Goal: Contribute content

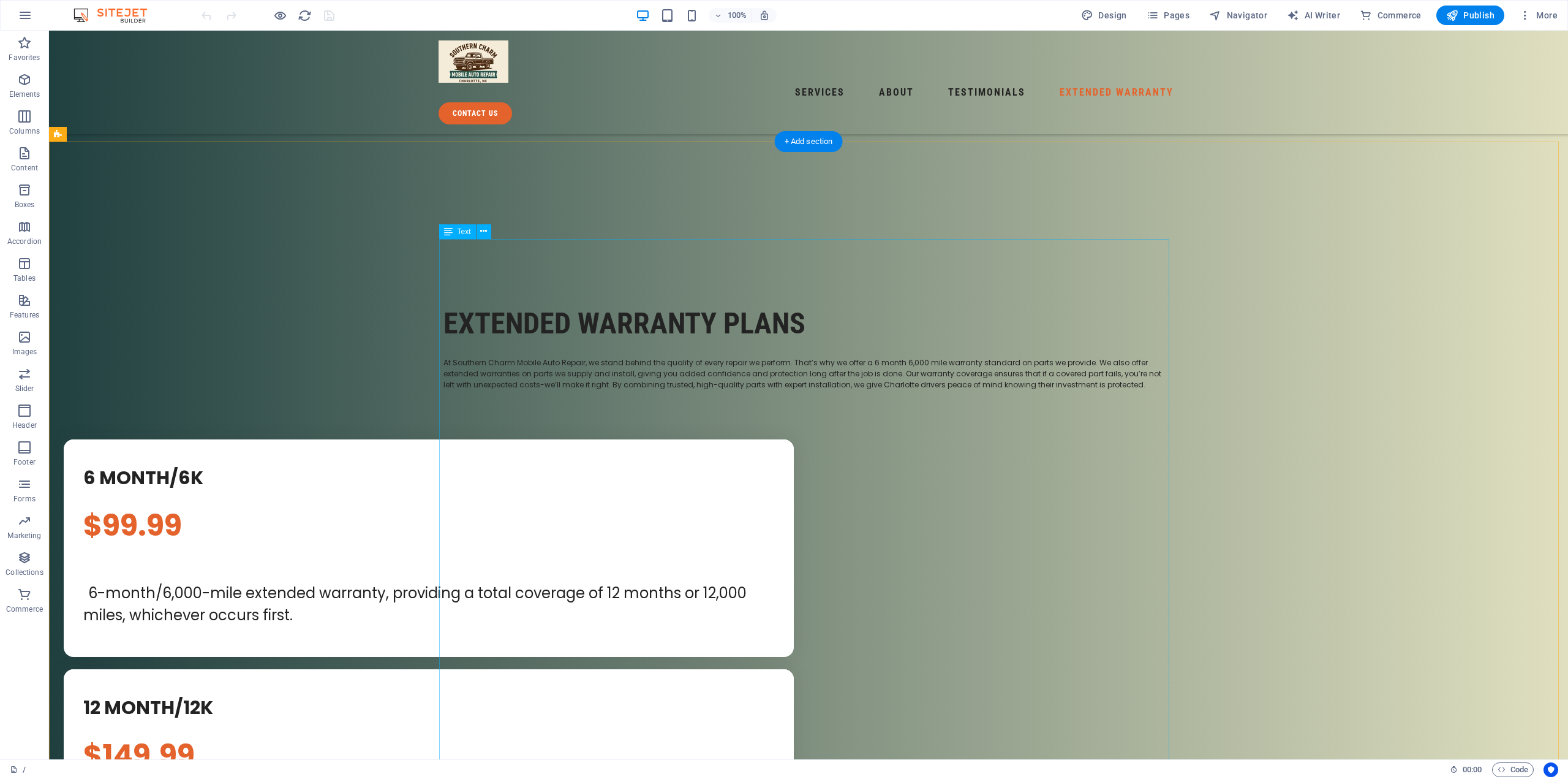
scroll to position [3799, 0]
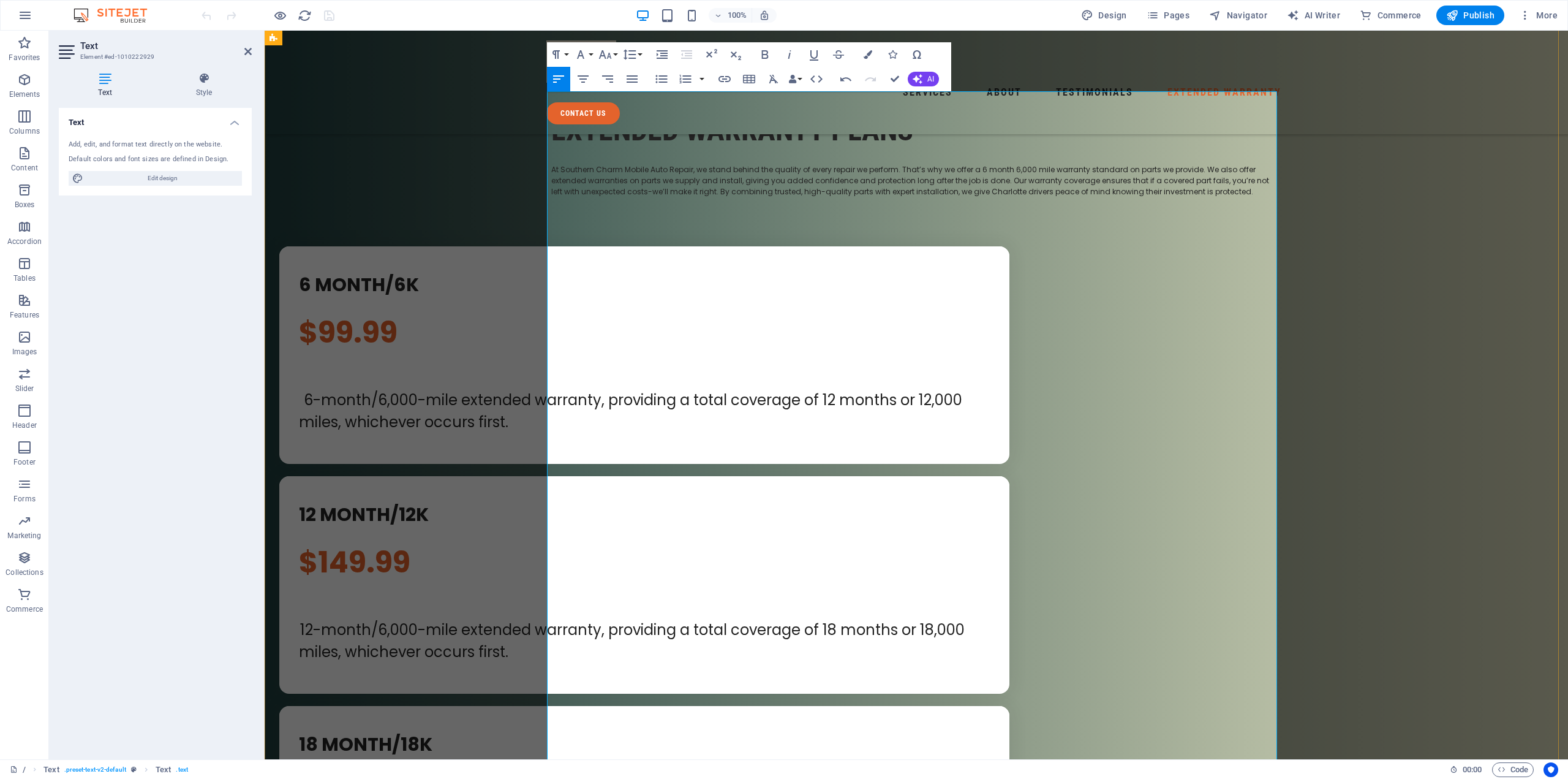
scroll to position [4005, 0]
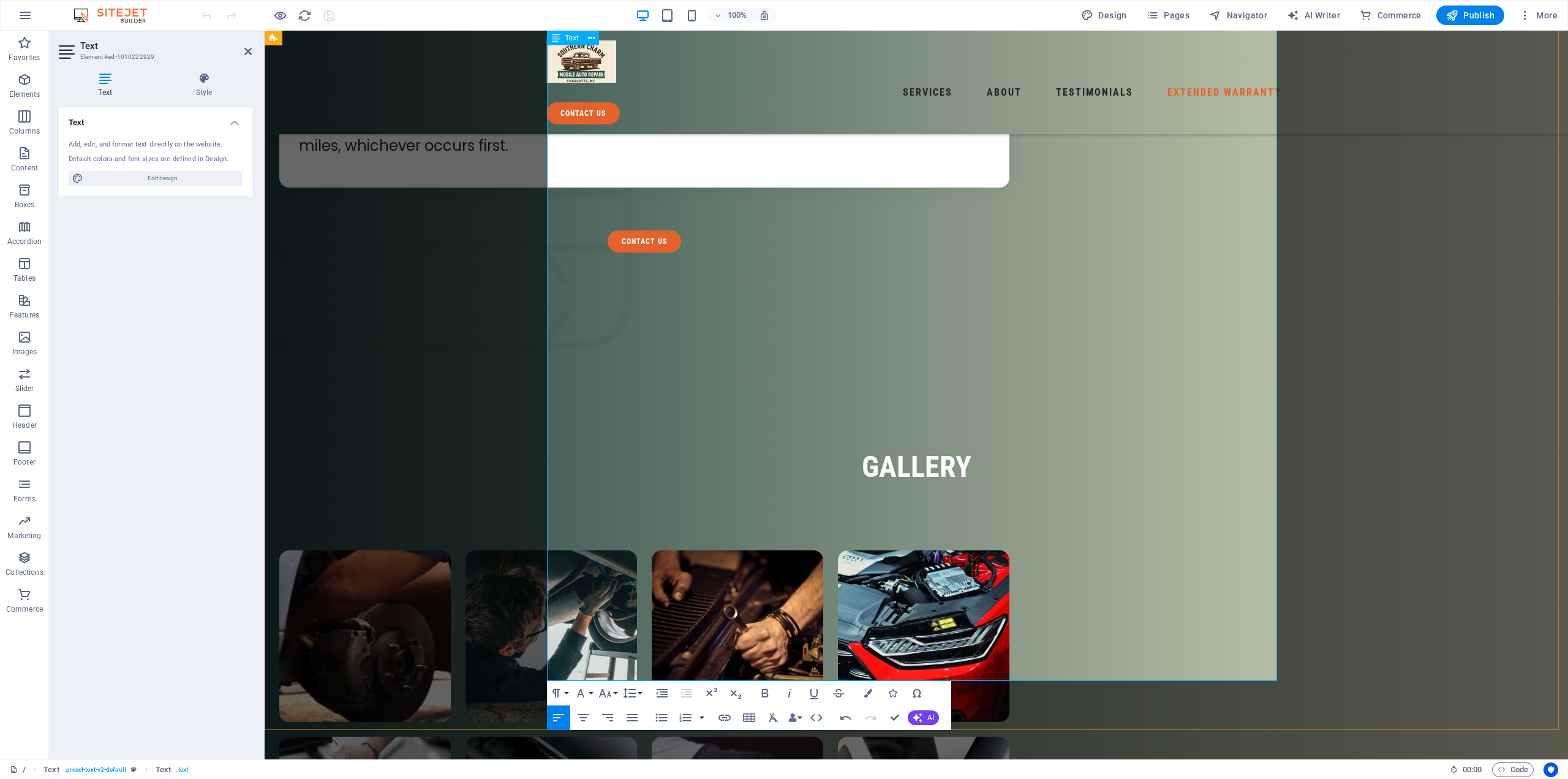
scroll to position [4741, 0]
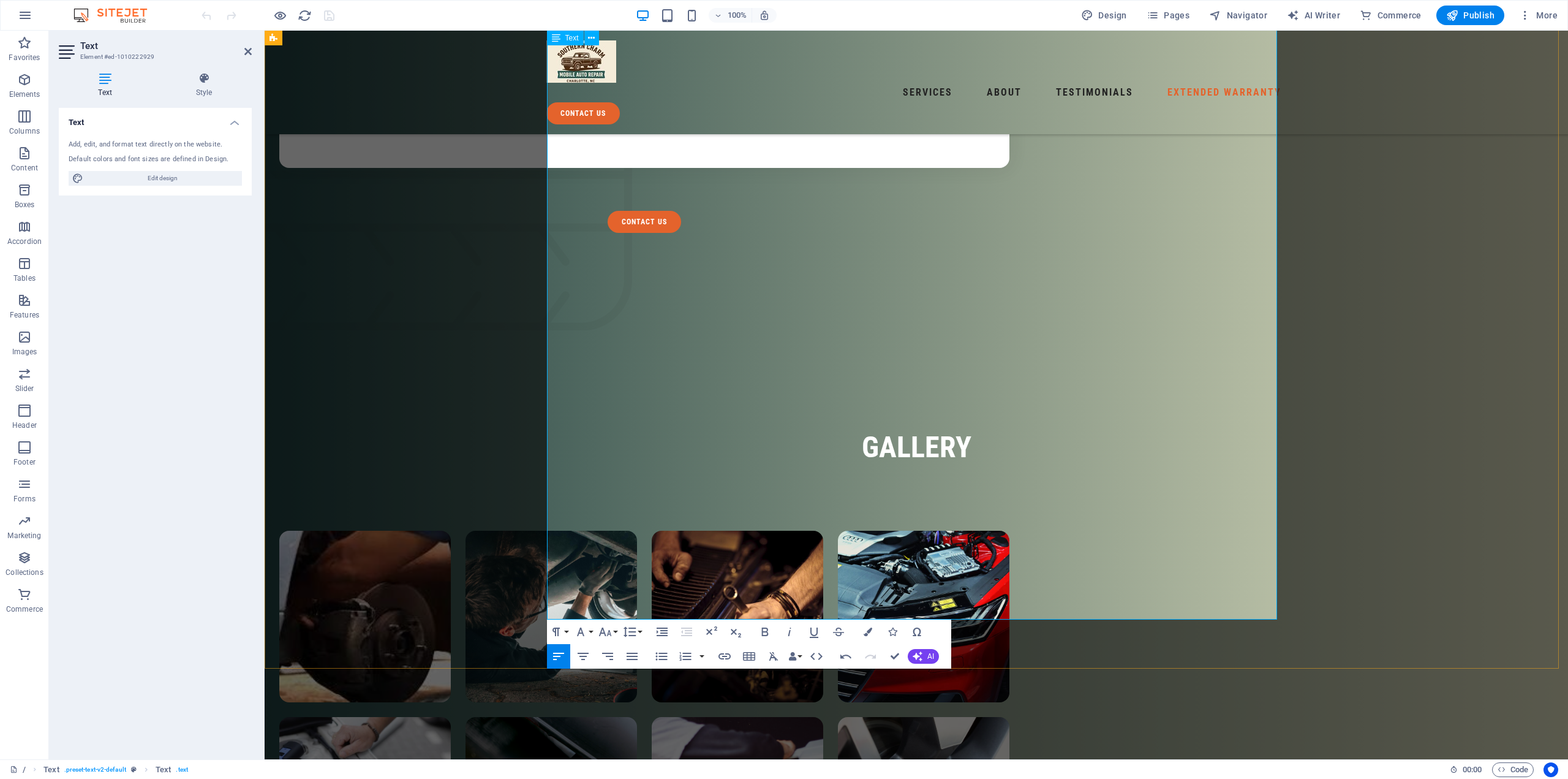
drag, startPoint x: 1240, startPoint y: 570, endPoint x: 1251, endPoint y: 569, distance: 11.0
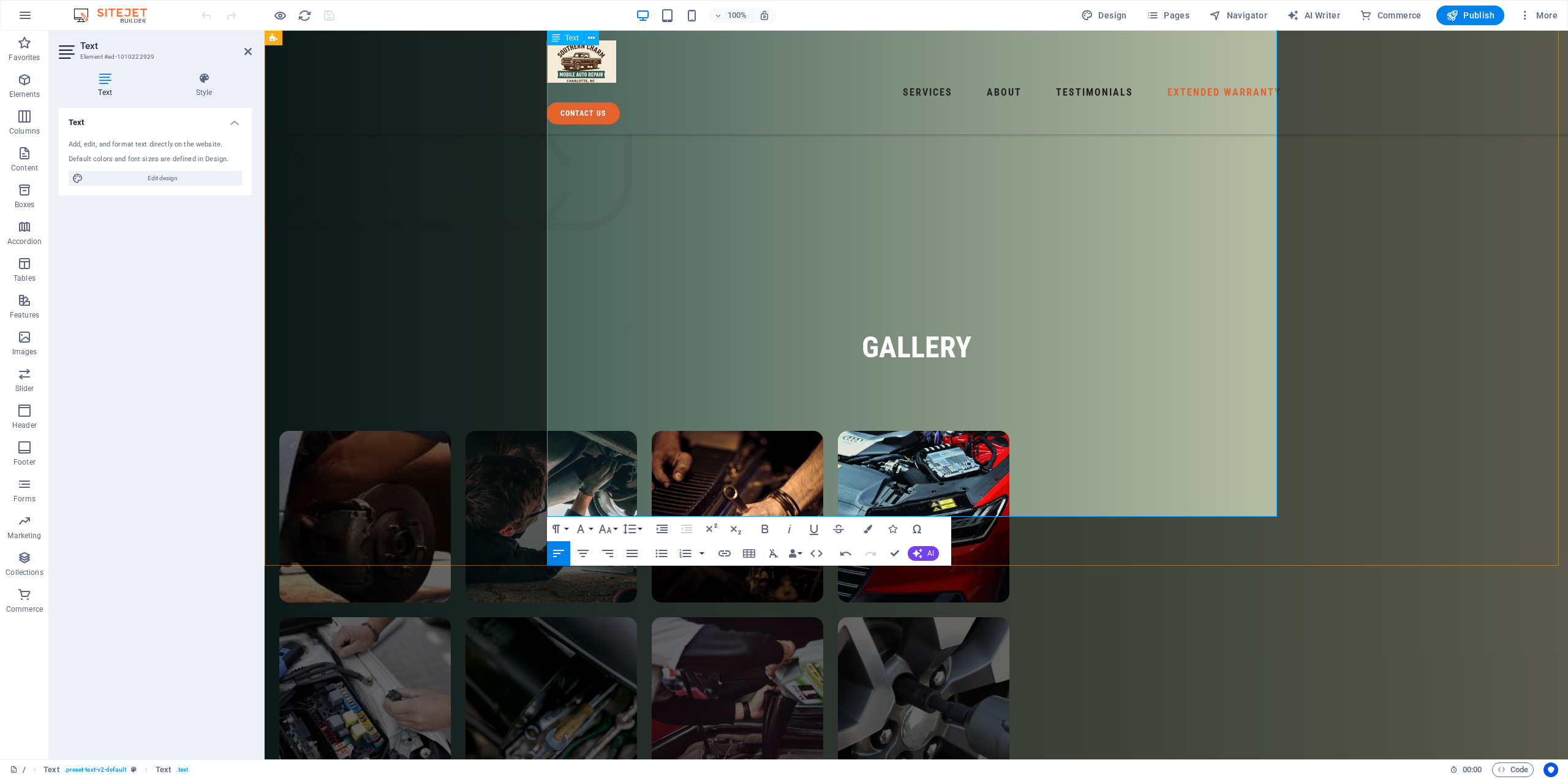
scroll to position [4846, 0]
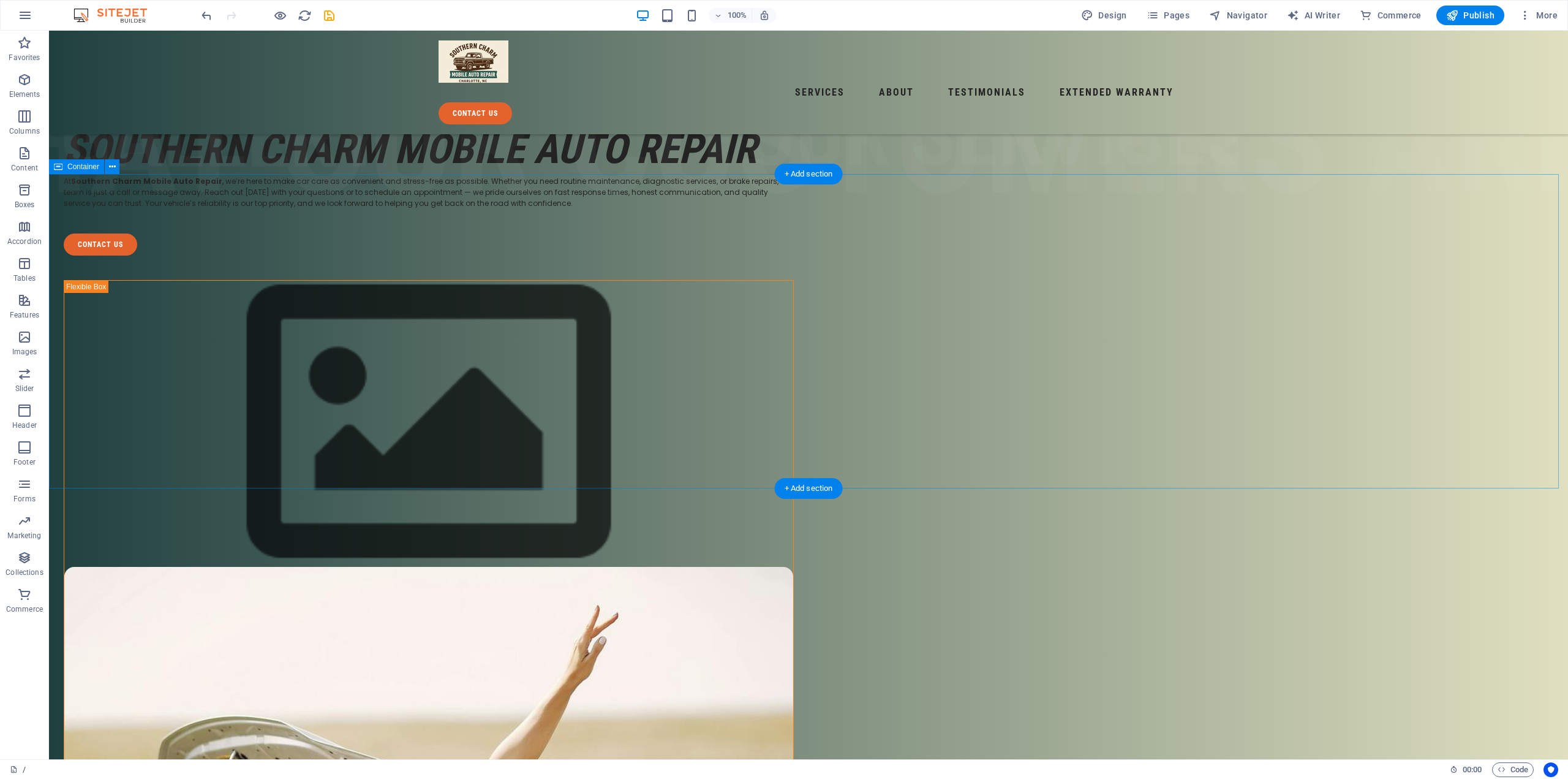
scroll to position [0, 0]
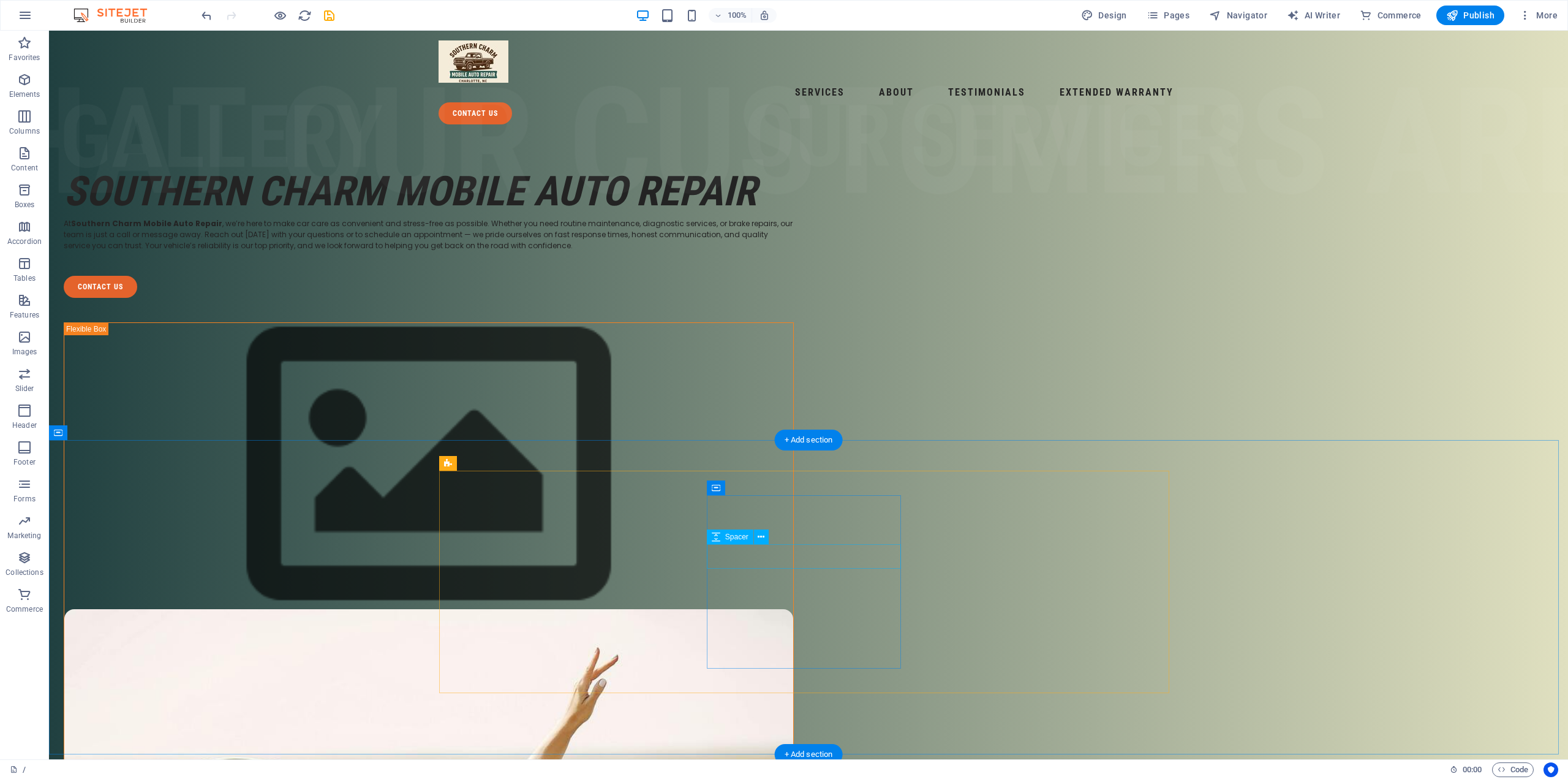
select select "px"
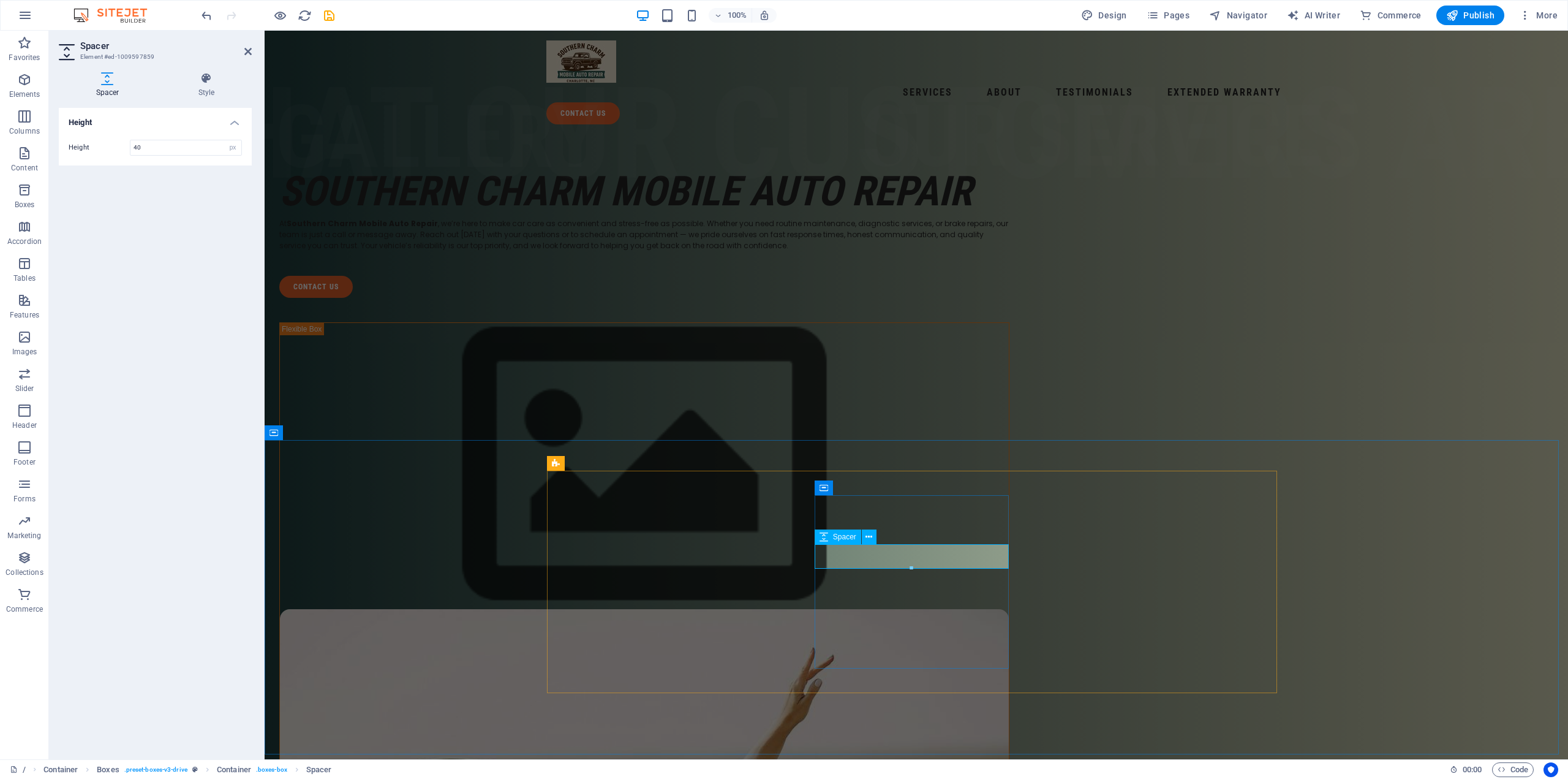
click at [871, 542] on icon at bounding box center [869, 537] width 7 height 13
click at [1472, 9] on span "Publish" at bounding box center [1470, 15] width 49 height 12
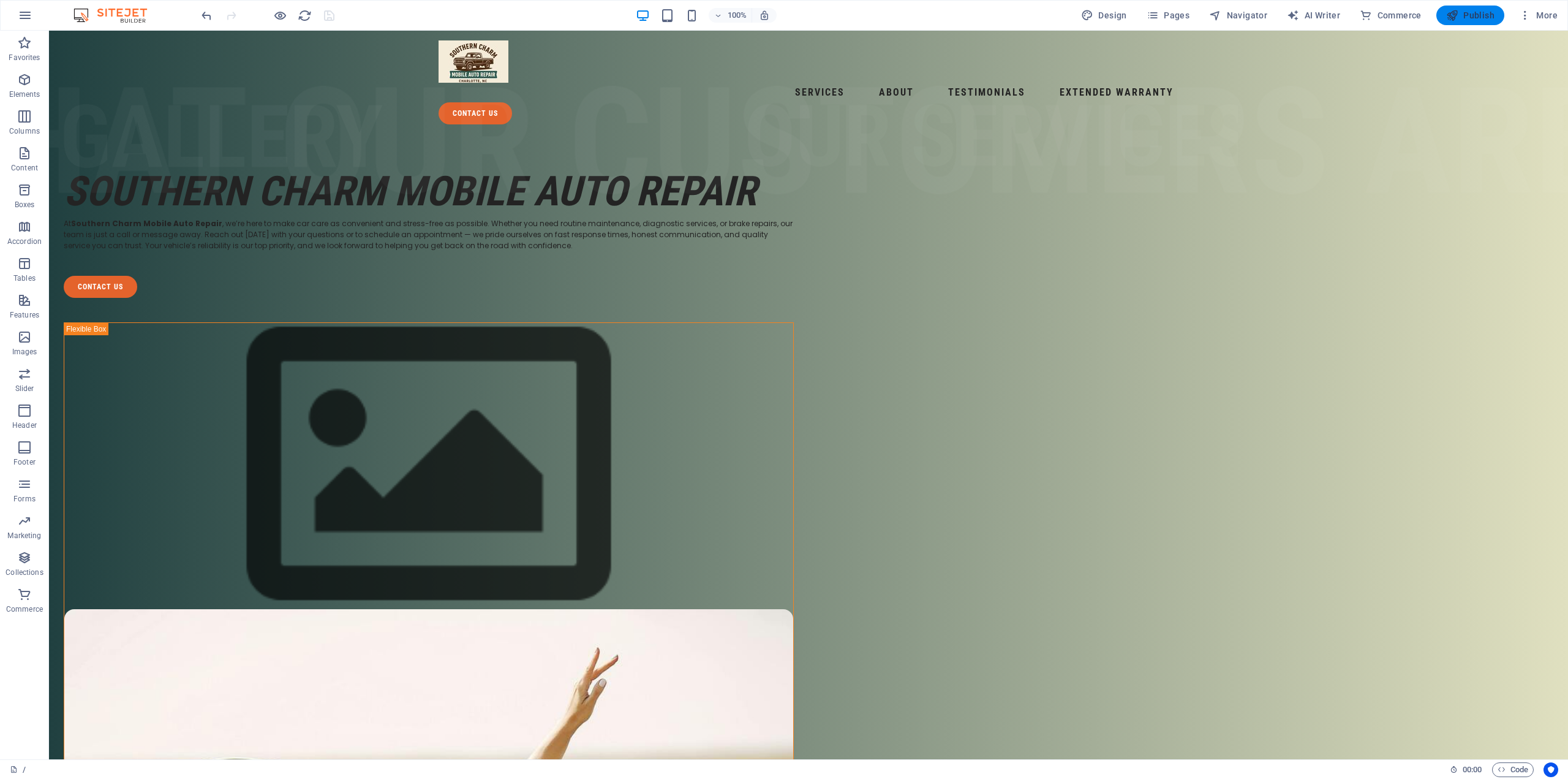
click at [1480, 11] on span "Publish" at bounding box center [1470, 15] width 49 height 12
